Goal: Information Seeking & Learning: Learn about a topic

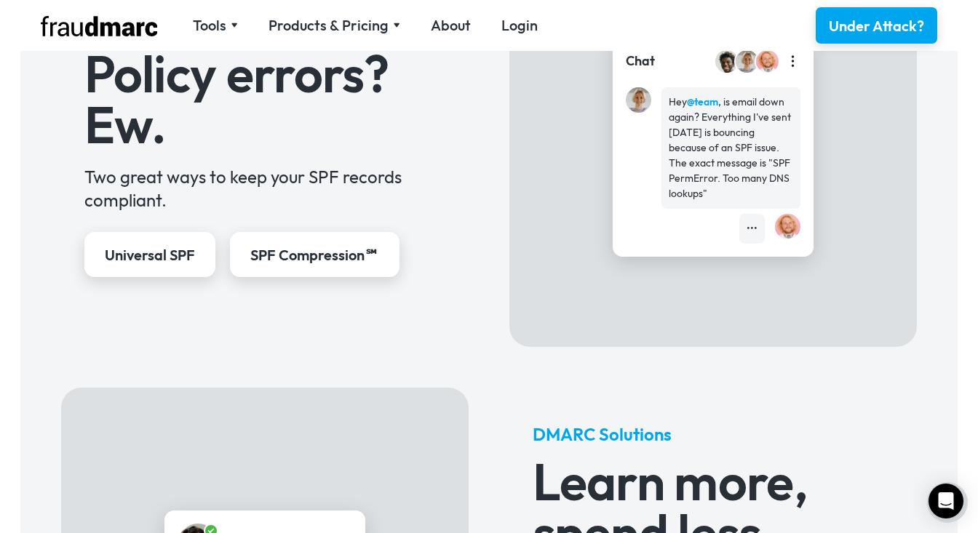
scroll to position [709, 0]
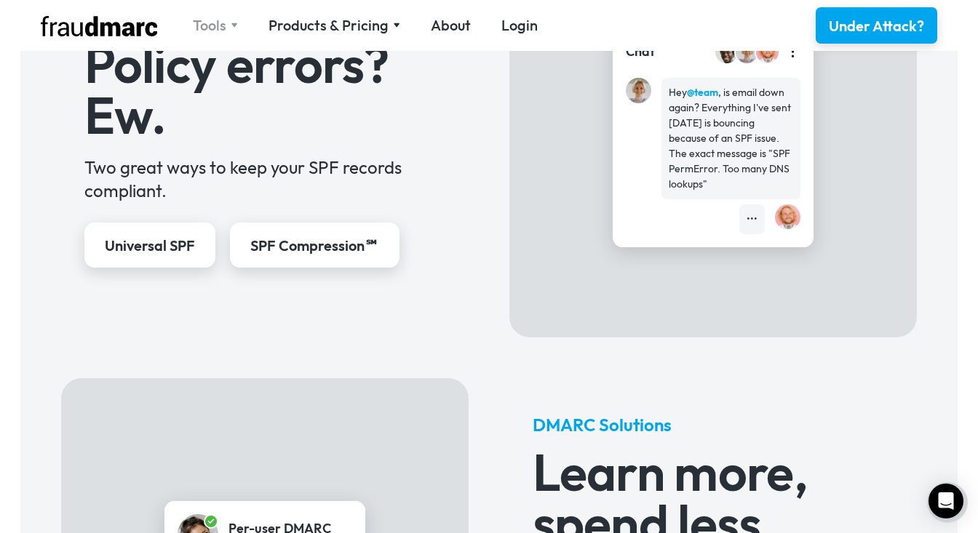
click at [233, 22] on div "Tools" at bounding box center [215, 25] width 45 height 20
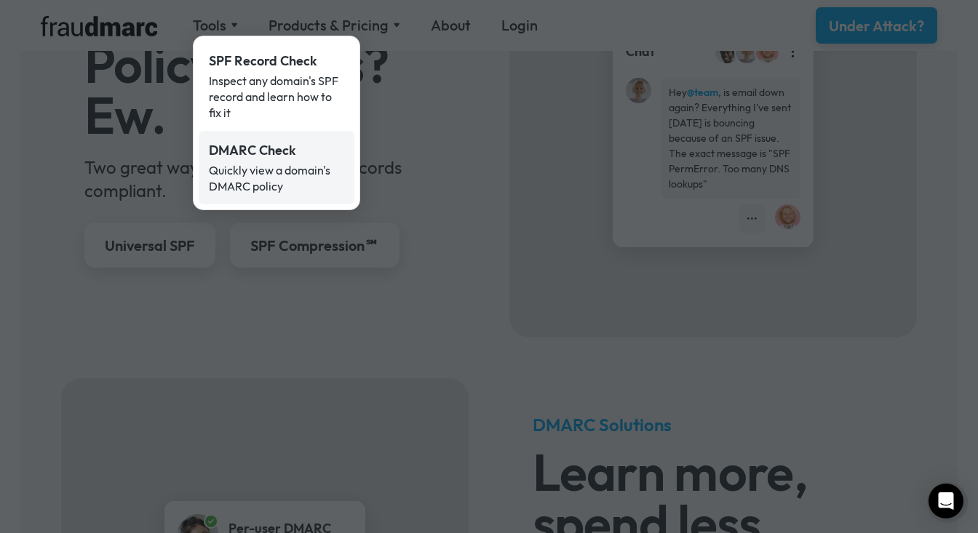
click at [297, 169] on div "Quickly view a domain's DMARC policy" at bounding box center [276, 178] width 135 height 32
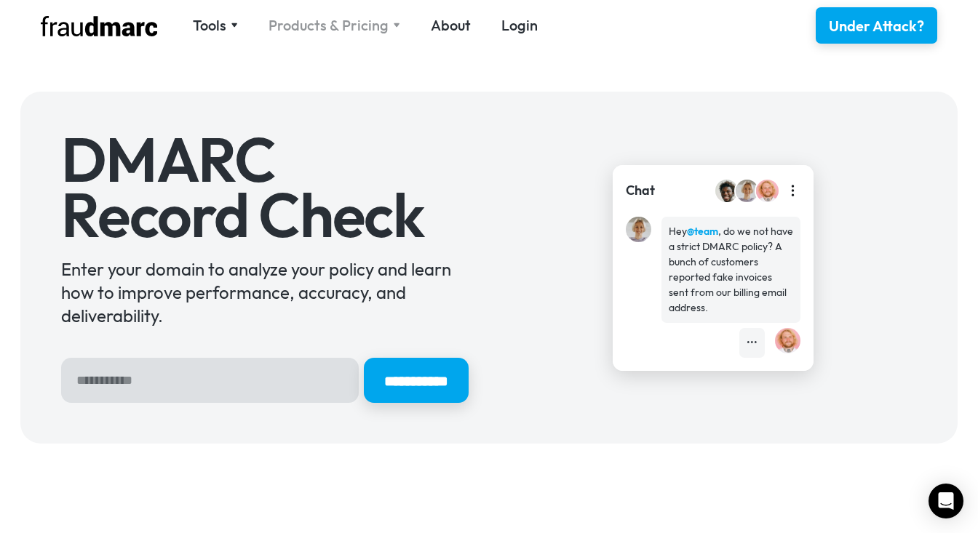
click at [333, 20] on div "Products & Pricing" at bounding box center [328, 25] width 120 height 20
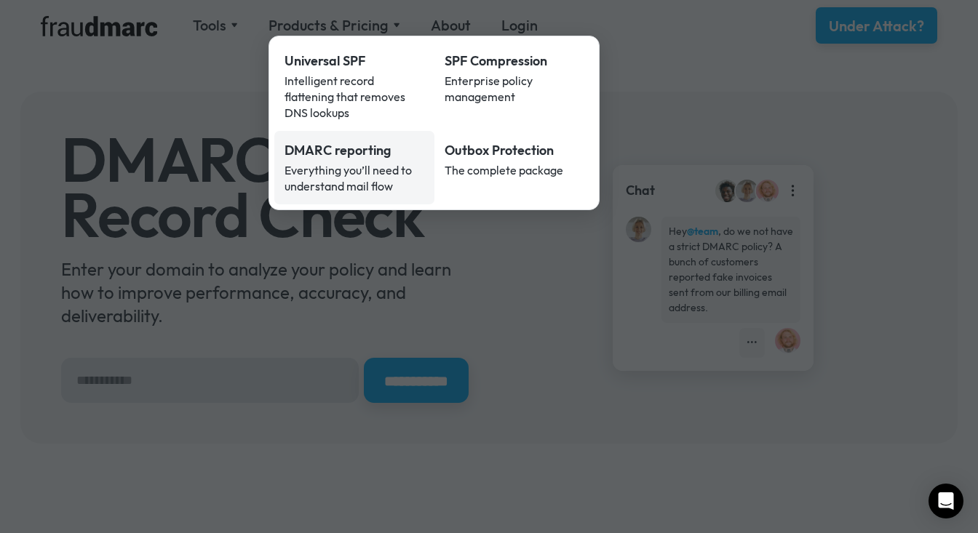
click at [388, 162] on div "Everything you’ll need to understand mail flow" at bounding box center [354, 178] width 140 height 32
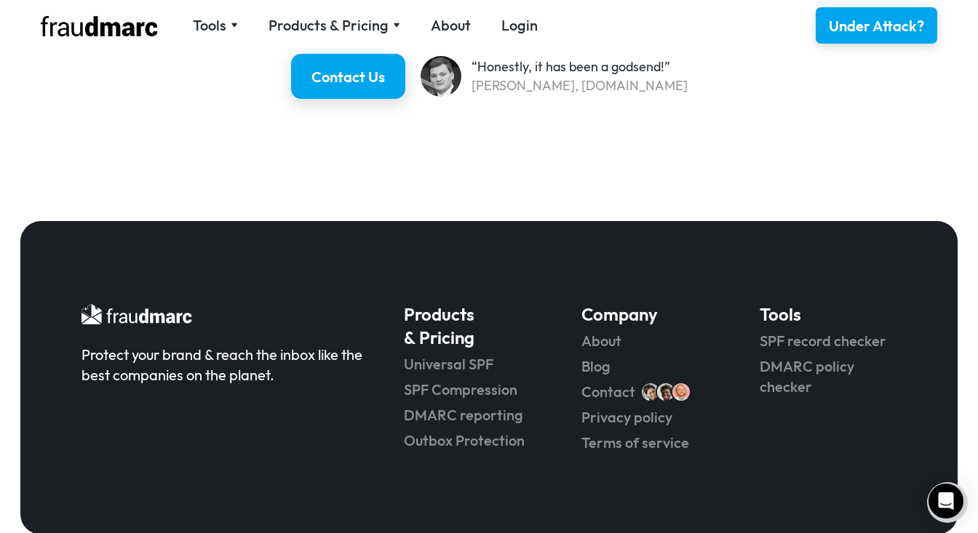
scroll to position [2845, 0]
